Goal: Transaction & Acquisition: Purchase product/service

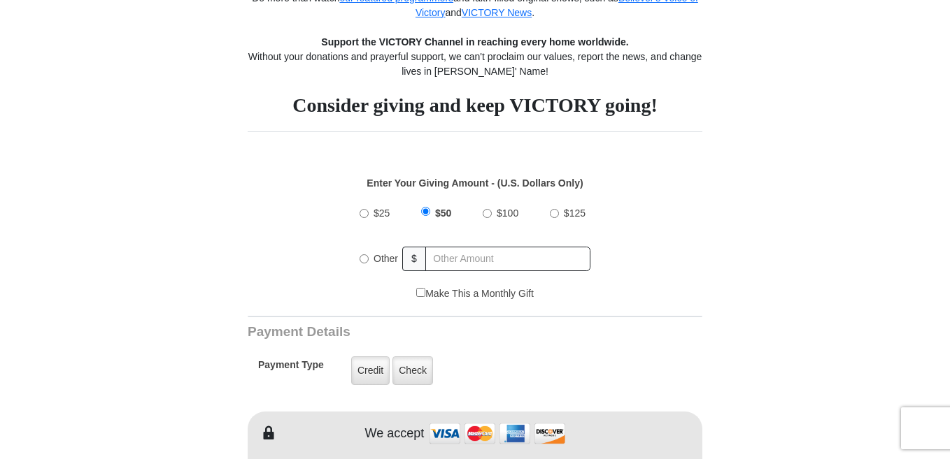
scroll to position [361, 0]
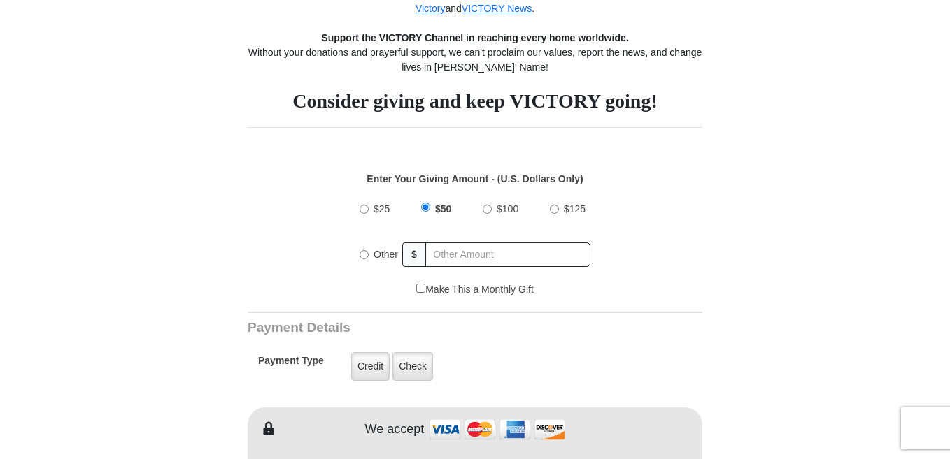
click at [364, 255] on input "Other" at bounding box center [363, 254] width 9 height 9
radio input "true"
click at [470, 255] on input "text" at bounding box center [509, 255] width 164 height 24
type input "5"
drag, startPoint x: 375, startPoint y: 368, endPoint x: 846, endPoint y: 12, distance: 590.6
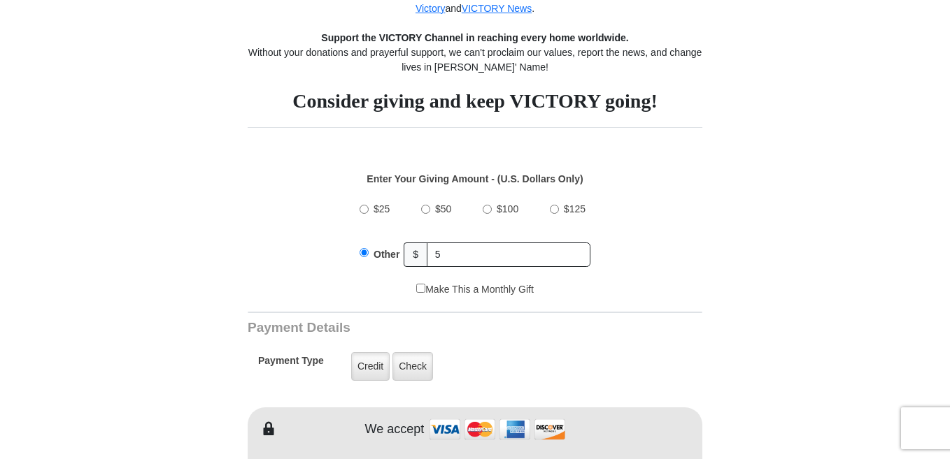
click at [375, 367] on label "Credit" at bounding box center [370, 366] width 38 height 29
click at [0, 0] on input "Credit" at bounding box center [0, 0] width 0 height 0
drag, startPoint x: 949, startPoint y: 100, endPoint x: 943, endPoint y: 128, distance: 28.7
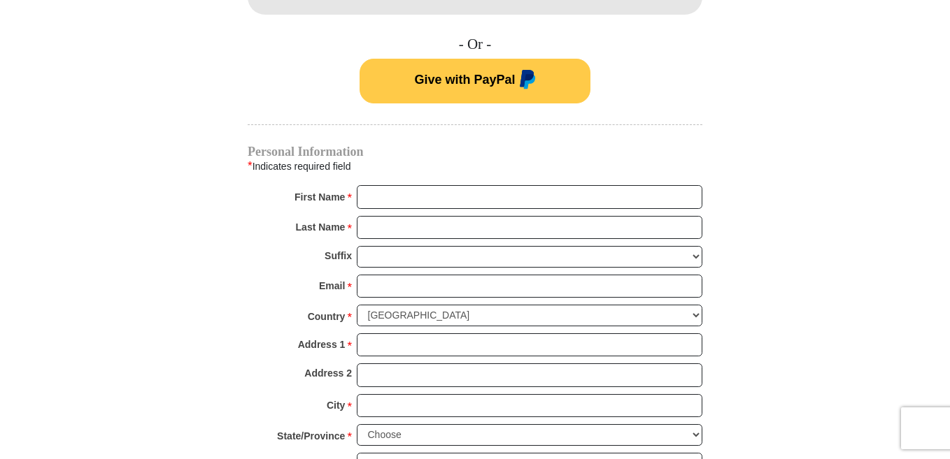
scroll to position [896, 0]
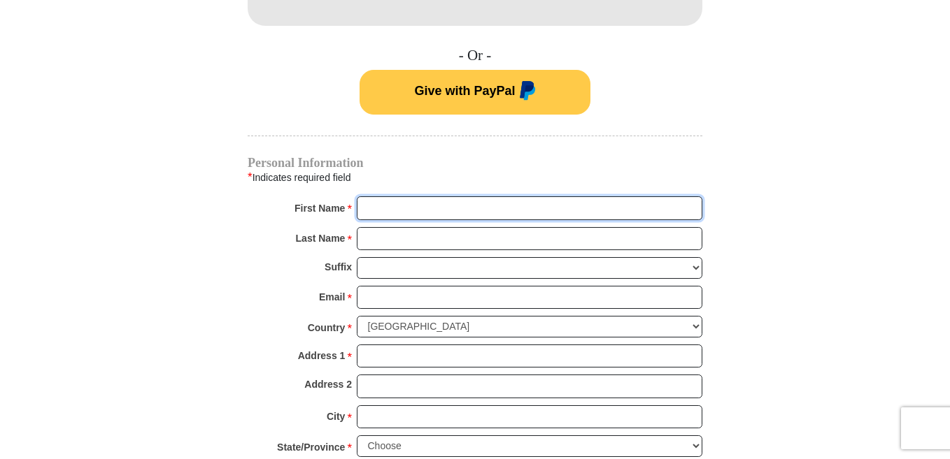
click at [389, 208] on input "First Name *" at bounding box center [529, 208] width 345 height 24
type input "gary"
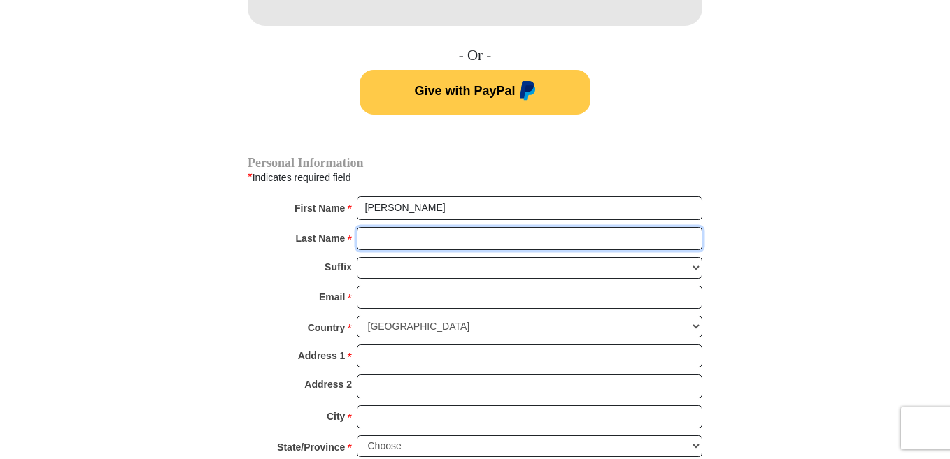
click at [375, 241] on input "Last Name *" at bounding box center [529, 239] width 345 height 24
type input "burkle"
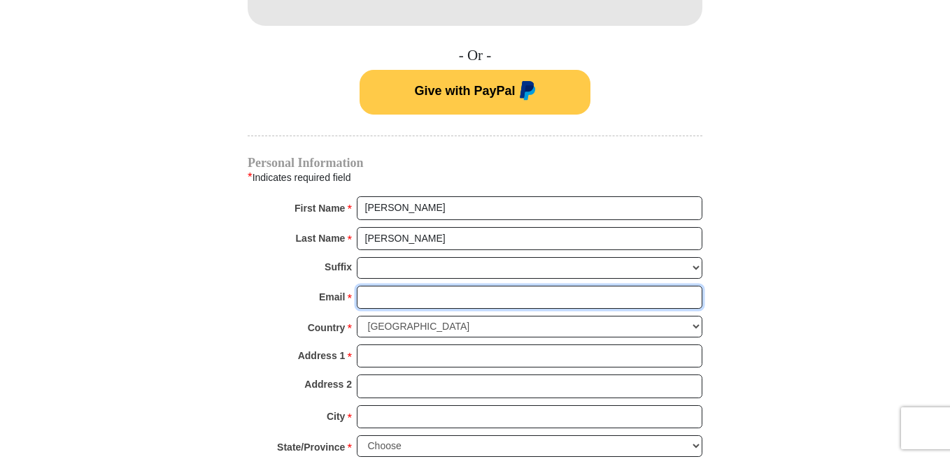
click at [375, 292] on input "Email *" at bounding box center [529, 298] width 345 height 24
type input "garyburkle@yahoo.com"
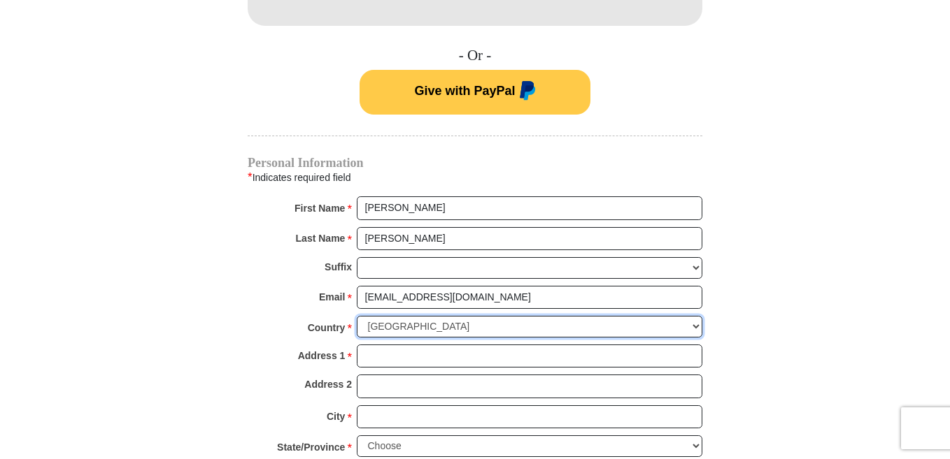
click at [481, 331] on select "United States of America Canada Antigua and Barbuda Argentina Armenia Aruba Aus…" at bounding box center [529, 327] width 345 height 22
click at [616, 327] on select "United States of America Canada Antigua and Barbuda Argentina Armenia Aruba Aus…" at bounding box center [529, 327] width 345 height 22
click at [401, 355] on input "Address 1 *" at bounding box center [529, 357] width 345 height 24
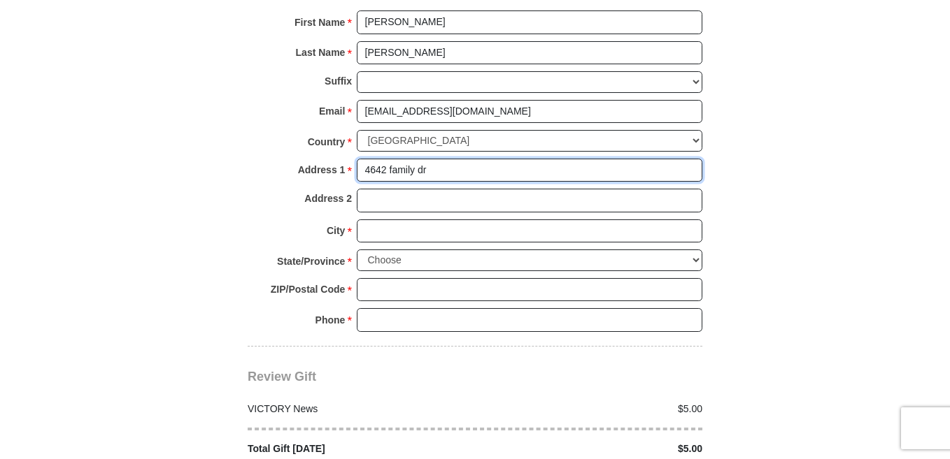
scroll to position [1104, 0]
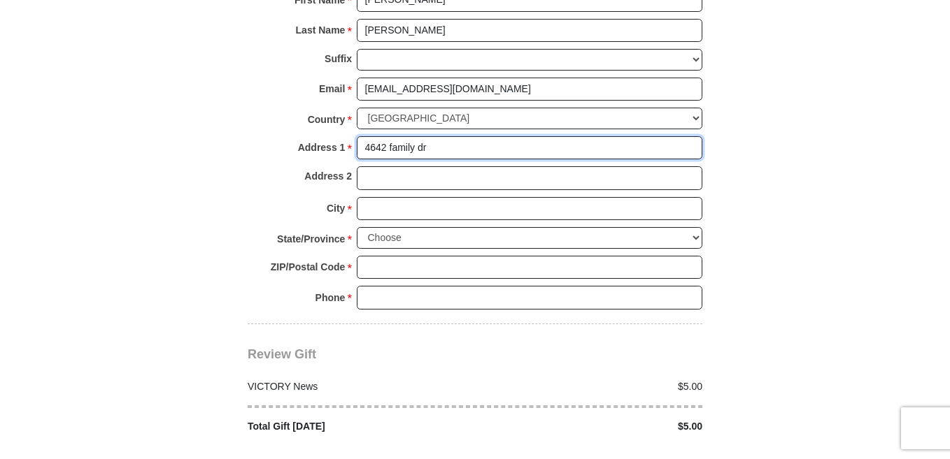
type input "4642 family dr"
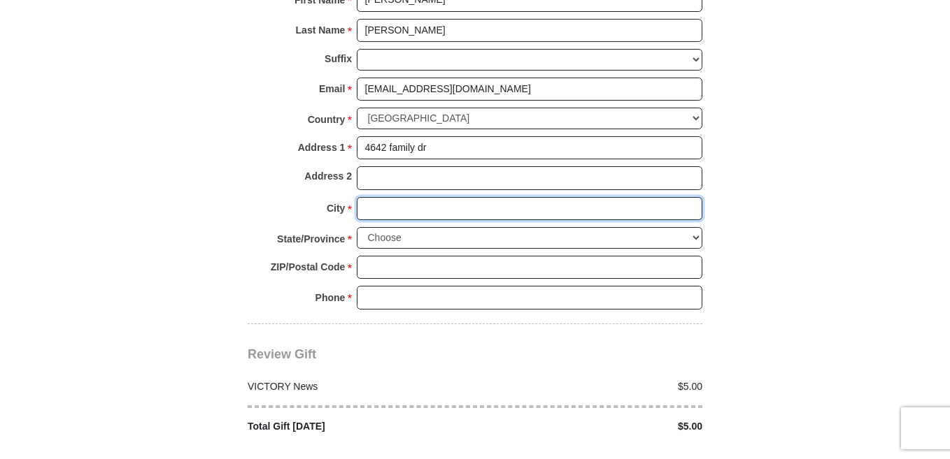
click at [376, 209] on input "City *" at bounding box center [529, 209] width 345 height 24
type input "hilliard"
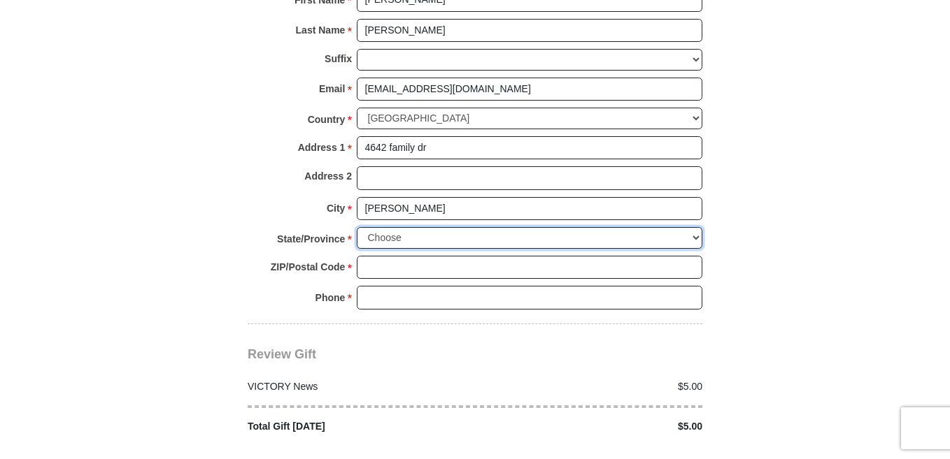
click at [694, 241] on select "Choose Alabama Alaska American Samoa Arizona Arkansas Armed Forces Americas Arm…" at bounding box center [529, 238] width 345 height 22
select select "OH"
click at [357, 227] on select "Choose Alabama Alaska American Samoa Arizona Arkansas Armed Forces Americas Arm…" at bounding box center [529, 238] width 345 height 22
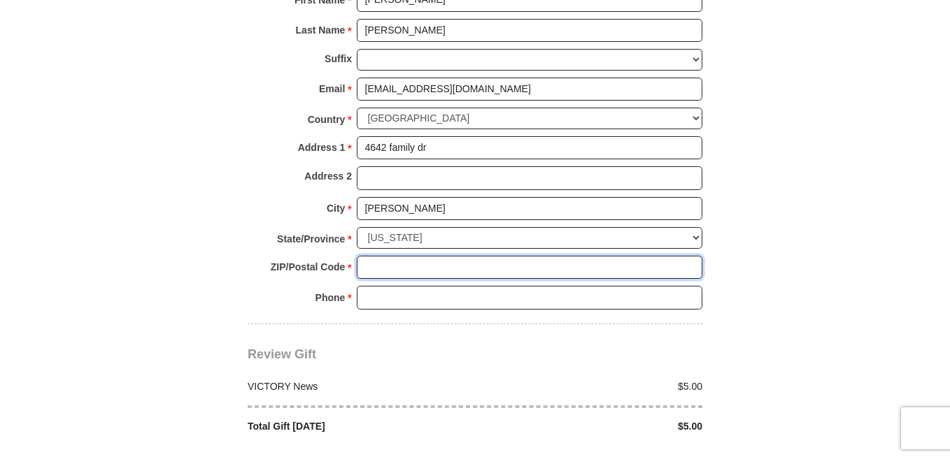
click at [402, 274] on input "ZIP/Postal Code *" at bounding box center [529, 268] width 345 height 24
type input "43026"
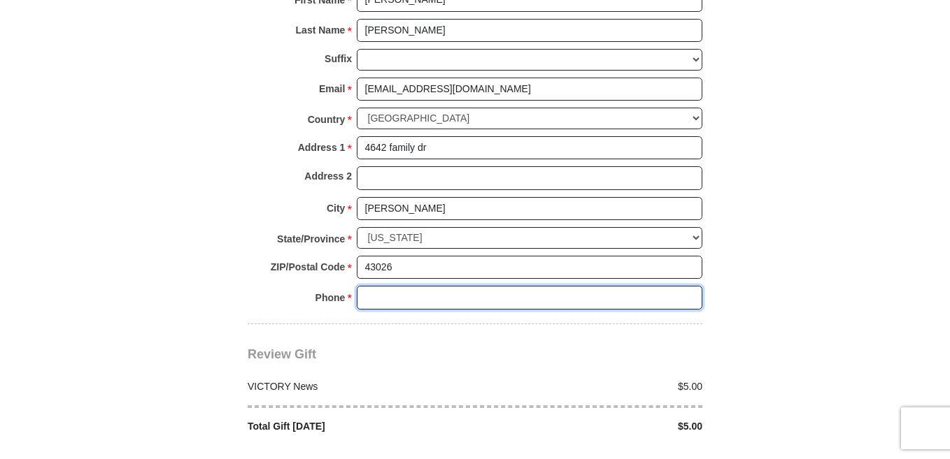
click at [382, 304] on input "Phone * *" at bounding box center [529, 298] width 345 height 24
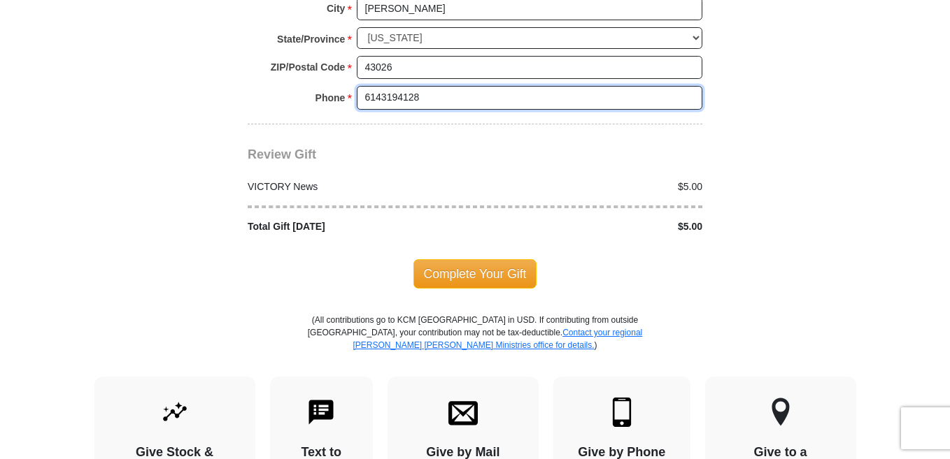
scroll to position [1308, 0]
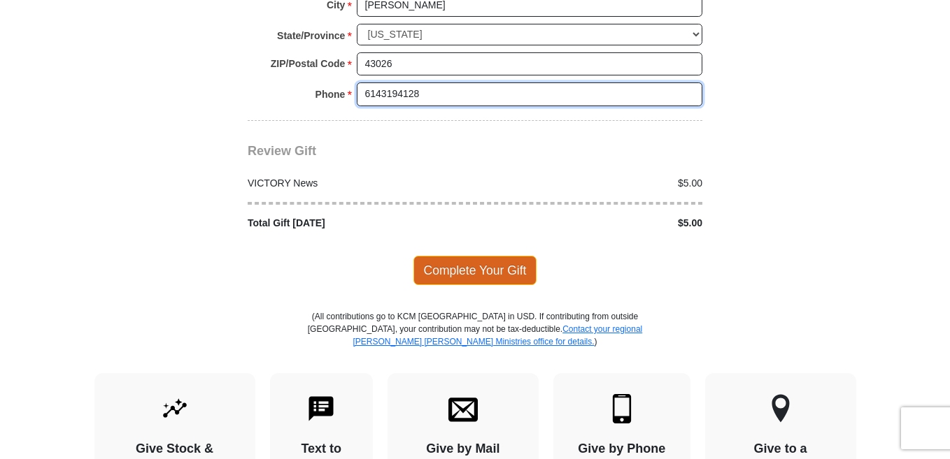
type input "6143194128"
click at [525, 264] on span "Complete Your Gift" at bounding box center [475, 270] width 124 height 29
